Goal: Transaction & Acquisition: Obtain resource

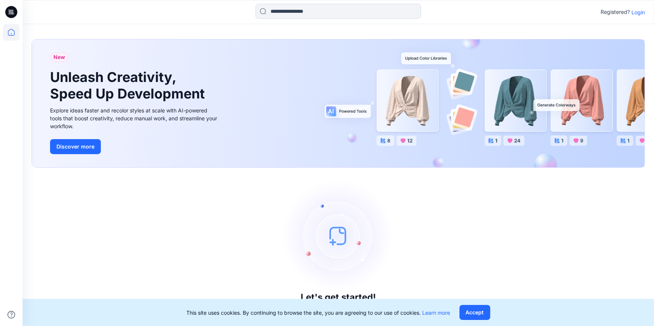
drag, startPoint x: 637, startPoint y: 16, endPoint x: 633, endPoint y: 19, distance: 5.3
click at [637, 16] on div "Registered? Login" at bounding box center [623, 12] width 44 height 9
click at [640, 12] on p "Login" at bounding box center [639, 12] width 14 height 8
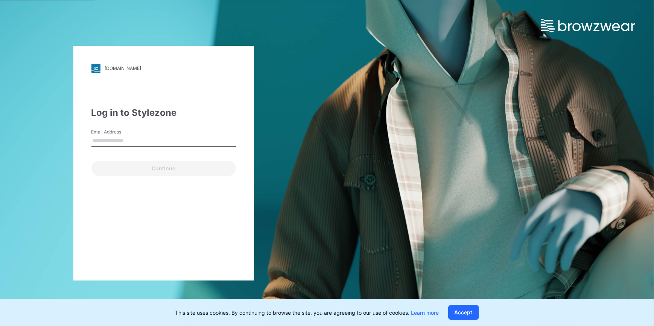
click at [154, 138] on input "Email Address" at bounding box center [163, 141] width 145 height 11
type input "**********"
drag, startPoint x: 151, startPoint y: 140, endPoint x: 106, endPoint y: 147, distance: 45.7
click at [22, 146] on div "**********" at bounding box center [163, 163] width 327 height 326
click at [201, 215] on div "[DOMAIN_NAME] Loading... Log in to Stylezone Email Address Continue" at bounding box center [163, 163] width 181 height 235
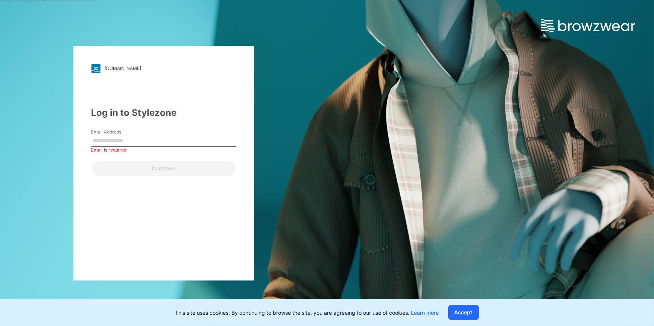
click at [165, 144] on input "Email Address" at bounding box center [163, 141] width 145 height 11
type input "**********"
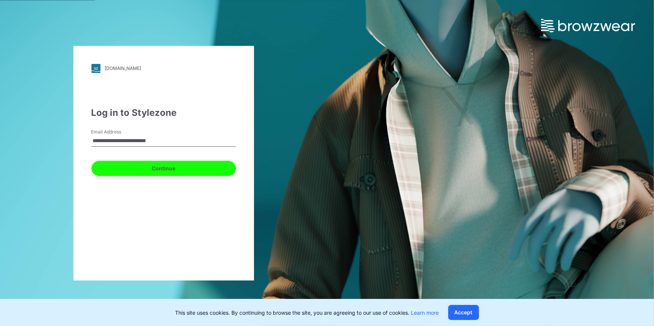
click at [148, 169] on button "Continue" at bounding box center [163, 168] width 145 height 15
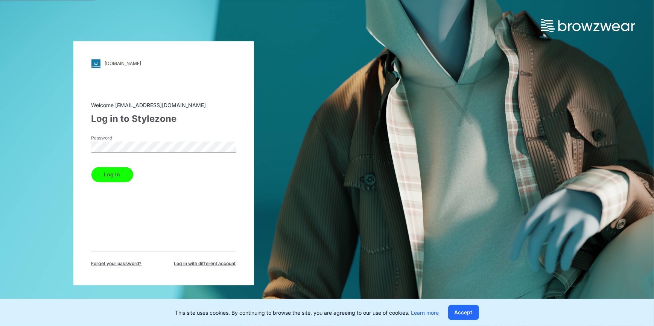
click at [129, 172] on button "Log in" at bounding box center [112, 174] width 42 height 15
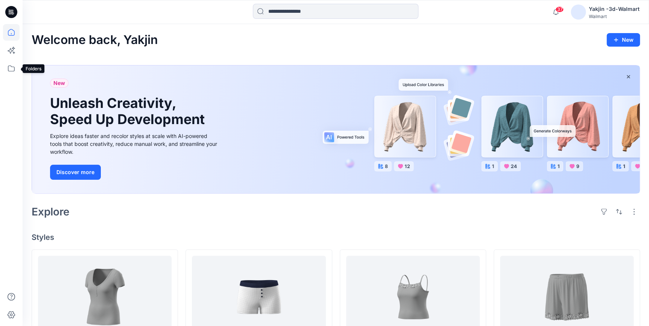
drag, startPoint x: 13, startPoint y: 72, endPoint x: 162, endPoint y: 119, distance: 156.2
click at [13, 72] on icon at bounding box center [11, 68] width 17 height 17
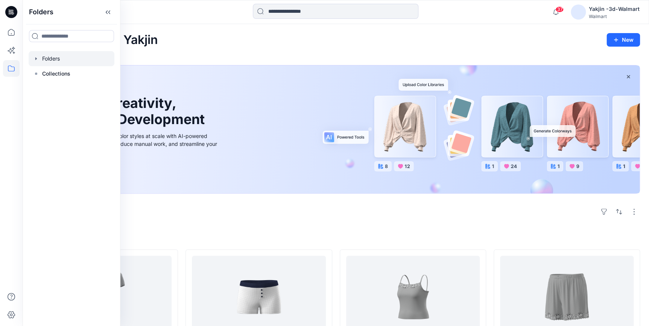
click at [67, 62] on div at bounding box center [72, 58] width 86 height 15
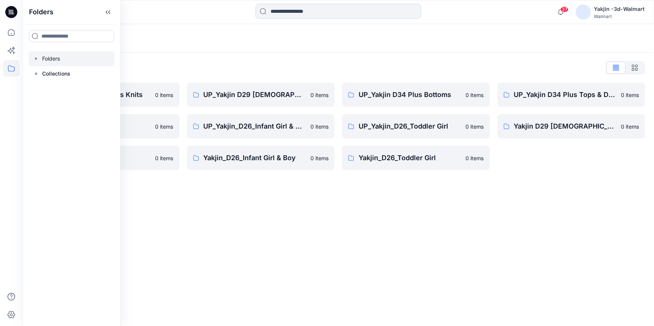
click at [297, 222] on div "Folders Folders List FA Yakjin D34 Womens Knits 0 items UP_Yakjin_D24_Boys 0 it…" at bounding box center [339, 175] width 632 height 302
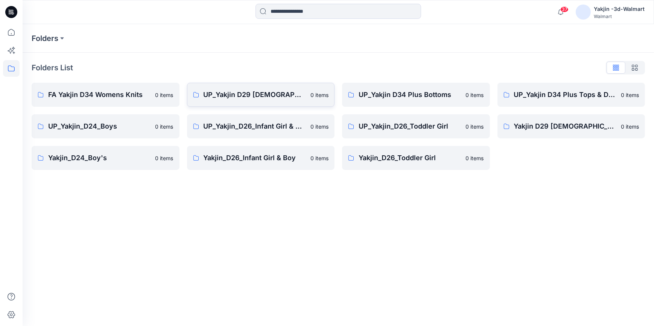
click at [278, 101] on link "UP_Yakjin D29 [DEMOGRAPHIC_DATA] Sleep 0 items" at bounding box center [261, 95] width 148 height 24
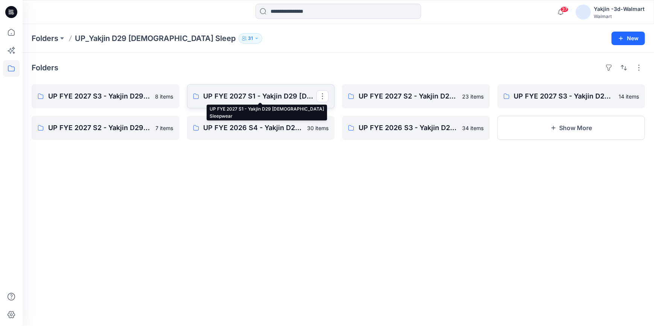
click at [263, 101] on p "UP FYE 2027 S1 - Yakjin D29 [DEMOGRAPHIC_DATA] Sleepwear" at bounding box center [260, 96] width 113 height 11
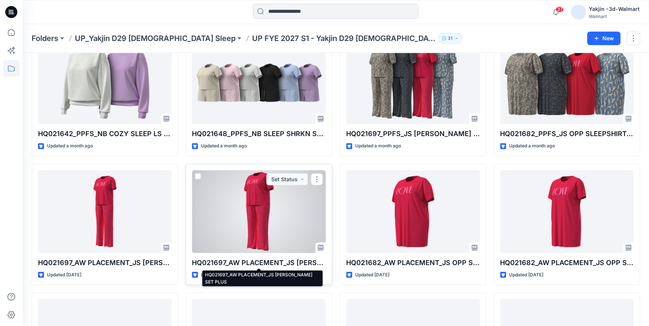
scroll to position [946, 0]
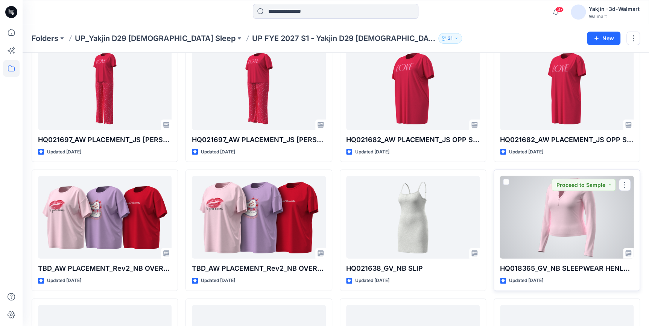
click at [557, 201] on div at bounding box center [567, 217] width 134 height 83
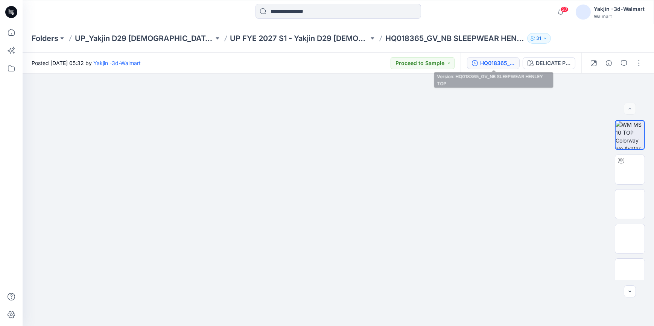
click at [508, 64] on div "HQ018365_GV_NB SLEEPWEAR HENLEY TOP" at bounding box center [497, 63] width 35 height 8
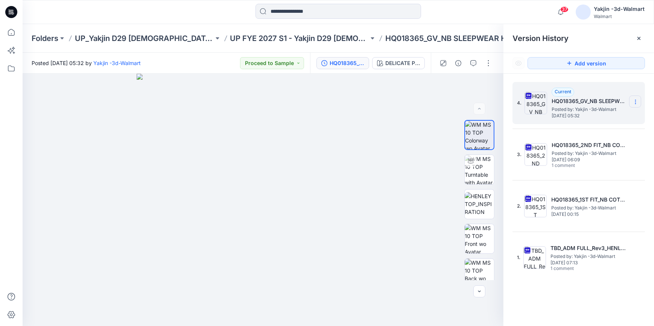
click at [631, 100] on section at bounding box center [635, 102] width 12 height 12
click at [606, 119] on span "Download Source BW File" at bounding box center [597, 116] width 63 height 9
